Goal: Task Accomplishment & Management: Complete application form

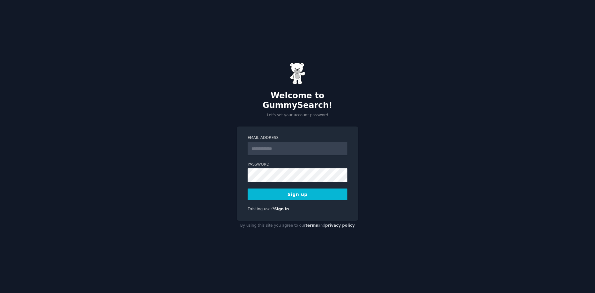
click at [264, 146] on input "Email Address" at bounding box center [298, 149] width 100 height 14
type input "**********"
click at [174, 181] on div "**********" at bounding box center [297, 146] width 595 height 293
click at [295, 189] on button "Sign up" at bounding box center [298, 193] width 100 height 11
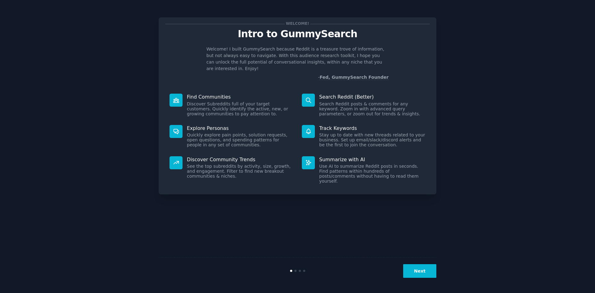
click at [427, 268] on button "Next" at bounding box center [419, 271] width 33 height 14
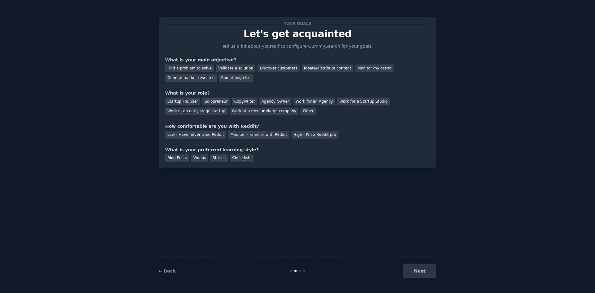
click at [427, 268] on div "Next" at bounding box center [390, 271] width 93 height 14
click at [426, 271] on div "Next" at bounding box center [390, 271] width 93 height 14
click at [165, 272] on link "← Back" at bounding box center [167, 270] width 17 height 5
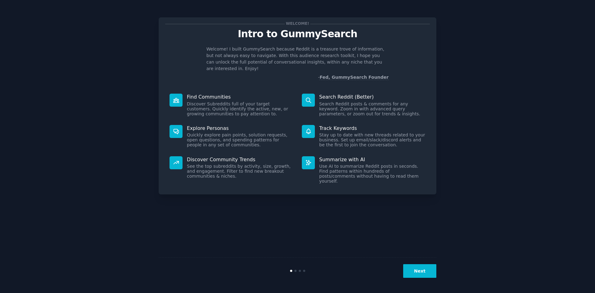
click at [424, 270] on button "Next" at bounding box center [419, 271] width 33 height 14
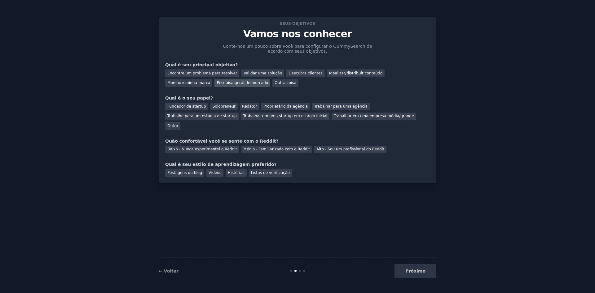
click at [217, 84] on font "Pesquisa geral de mercado" at bounding box center [242, 83] width 51 height 4
click at [201, 72] on font "Encontre um problema para resolver" at bounding box center [202, 73] width 70 height 4
click at [217, 83] on font "Pesquisa geral de mercado" at bounding box center [242, 83] width 51 height 4
click at [178, 124] on font "Outro" at bounding box center [172, 126] width 11 height 4
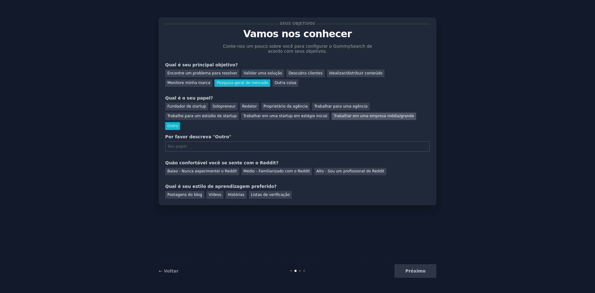
click at [334, 115] on font "Trabalhar em uma empresa média/grande" at bounding box center [374, 116] width 80 height 4
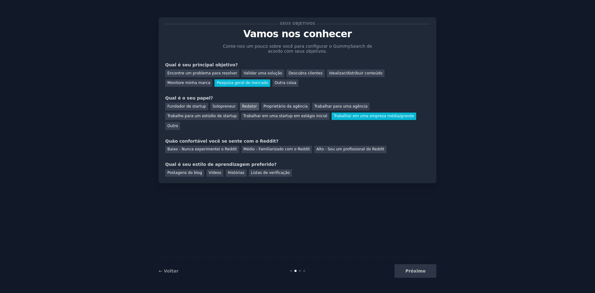
click at [242, 105] on font "Redator" at bounding box center [249, 106] width 15 height 4
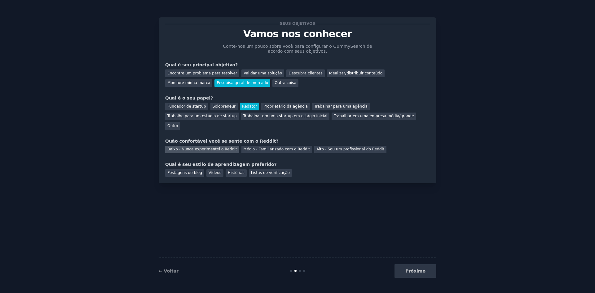
click at [196, 147] on font "Baixo - Nunca experimentei o Reddit" at bounding box center [202, 149] width 70 height 4
click at [209, 170] on font "Vídeos" at bounding box center [215, 172] width 13 height 4
click at [251, 170] on font "Listas de verificação" at bounding box center [270, 172] width 39 height 4
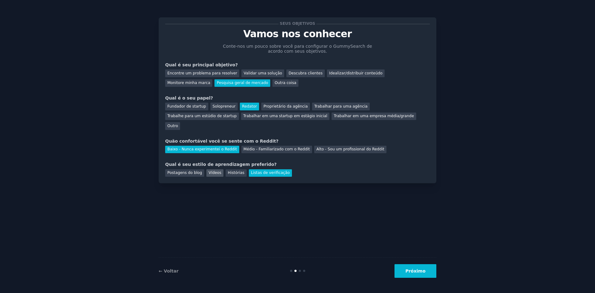
click at [207, 169] on div "Vídeos" at bounding box center [214, 173] width 17 height 8
click at [423, 271] on font "Próximo" at bounding box center [415, 270] width 20 height 5
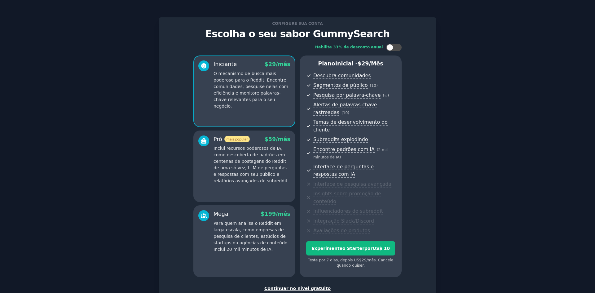
click at [294, 286] on font "Continuar no nível gratuito" at bounding box center [297, 288] width 66 height 5
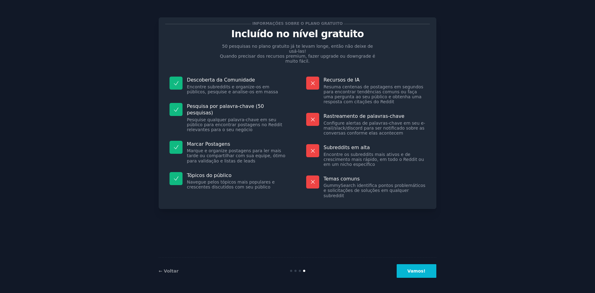
click at [420, 271] on font "Vamos!" at bounding box center [416, 270] width 18 height 5
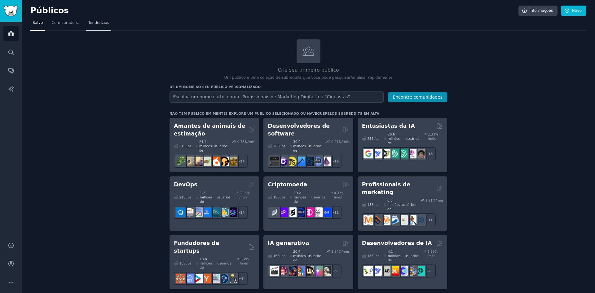
click at [96, 22] on font "Tendências" at bounding box center [98, 22] width 21 height 4
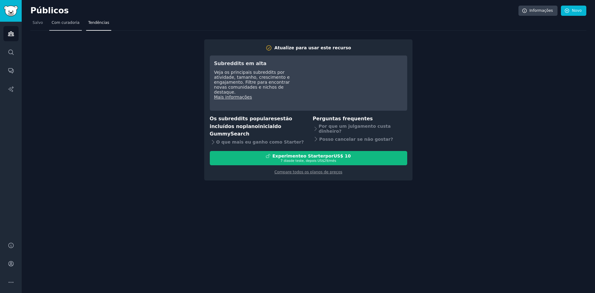
click at [68, 25] on font "Com curadoria" at bounding box center [65, 22] width 28 height 4
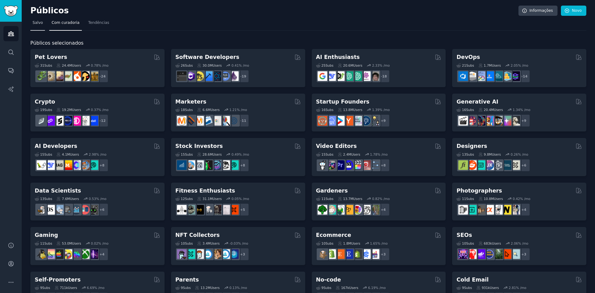
click at [40, 23] on font "Salvo" at bounding box center [38, 22] width 10 height 4
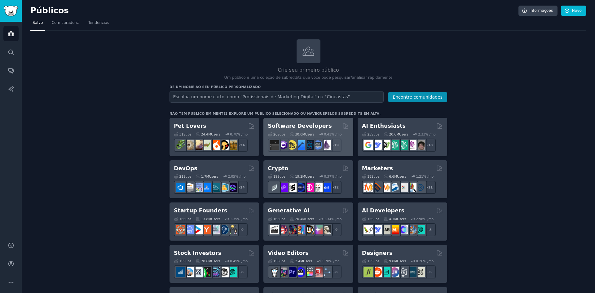
click at [297, 125] on h2 "Software Developers" at bounding box center [300, 126] width 64 height 8
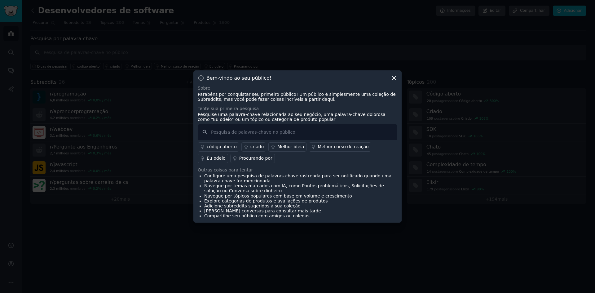
click at [280, 146] on font "Melhor ideia" at bounding box center [290, 146] width 27 height 5
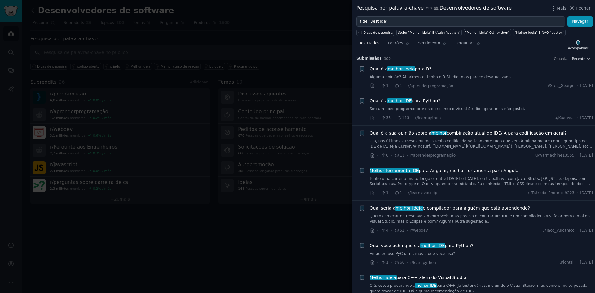
click at [110, 39] on div at bounding box center [297, 146] width 595 height 293
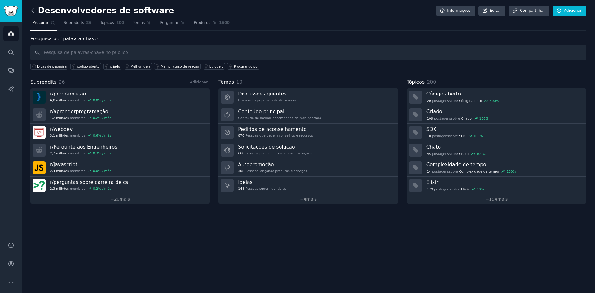
click at [36, 9] on icon at bounding box center [32, 10] width 7 height 7
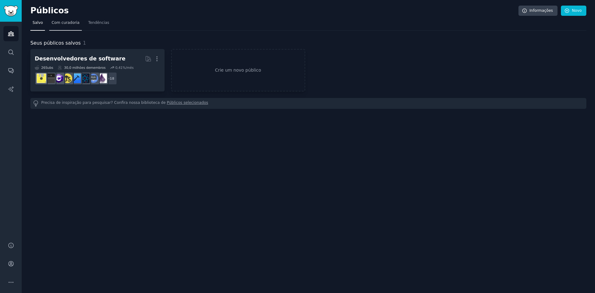
click at [66, 23] on font "Com curadoria" at bounding box center [65, 22] width 28 height 4
